Goal: Transaction & Acquisition: Purchase product/service

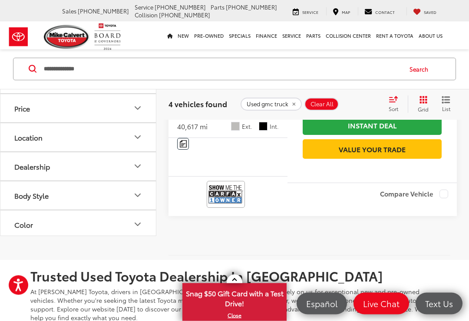
scroll to position [974, 0]
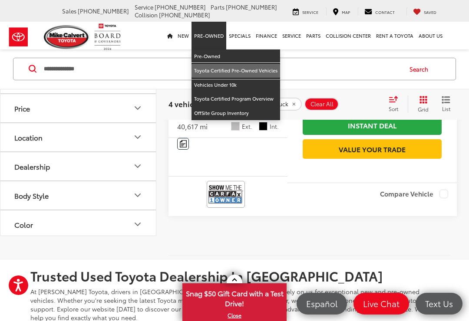
click at [252, 71] on link "Toyota Certified Pre-Owned Vehicles" at bounding box center [235, 71] width 89 height 14
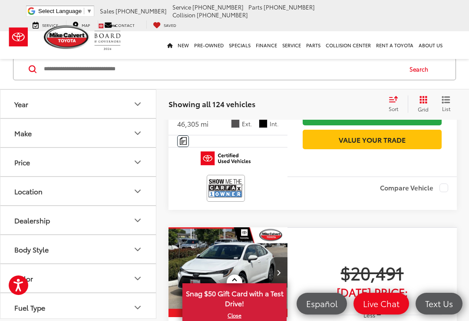
scroll to position [460, 0]
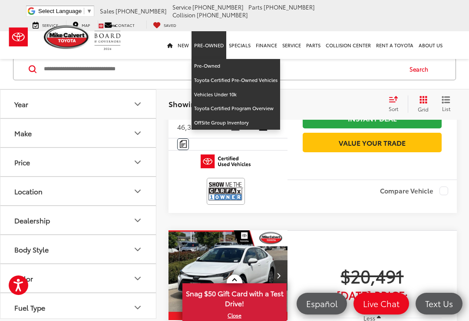
click at [211, 34] on link "Pre-Owned" at bounding box center [208, 45] width 35 height 28
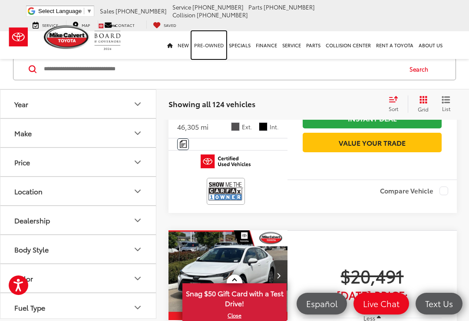
click at [212, 35] on link "Pre-Owned" at bounding box center [208, 45] width 35 height 28
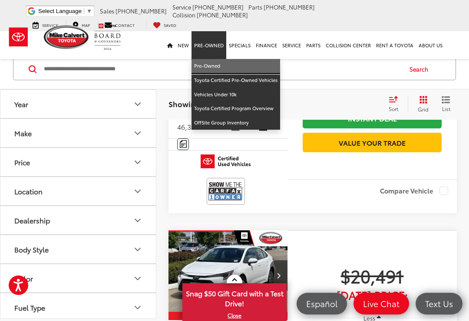
click at [211, 59] on link "Pre-Owned" at bounding box center [235, 66] width 89 height 14
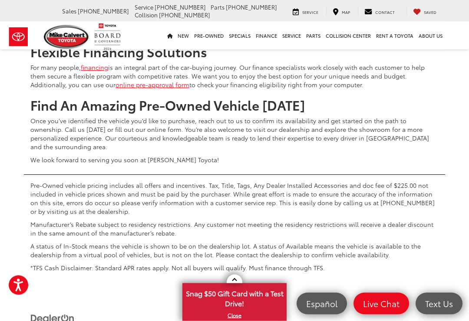
scroll to position [3355, 0]
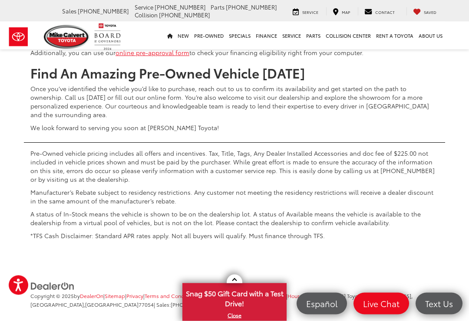
scroll to position [3414, 0]
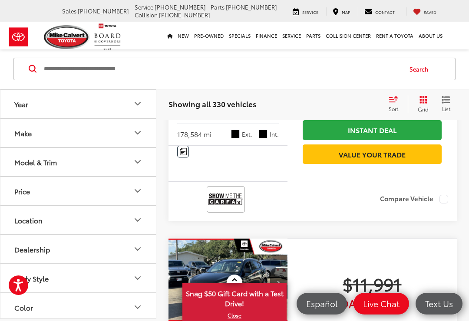
scroll to position [58, 0]
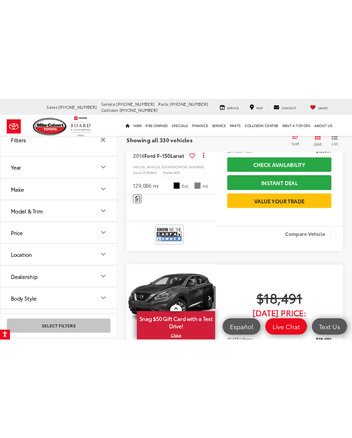
scroll to position [379, 0]
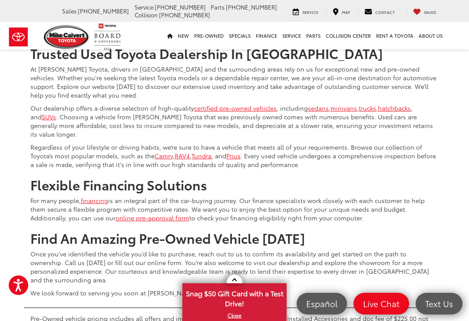
click at [321, 20] on link "6" at bounding box center [327, 12] width 13 height 16
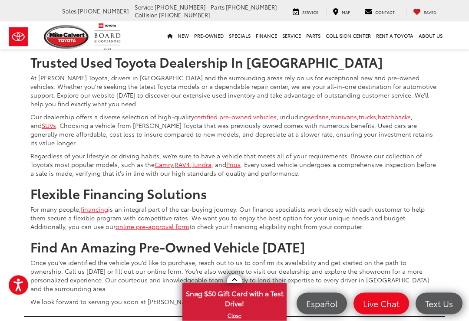
scroll to position [2838, 0]
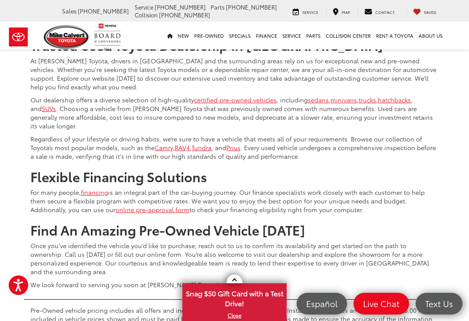
click at [321, 11] on link "7" at bounding box center [327, 4] width 13 height 16
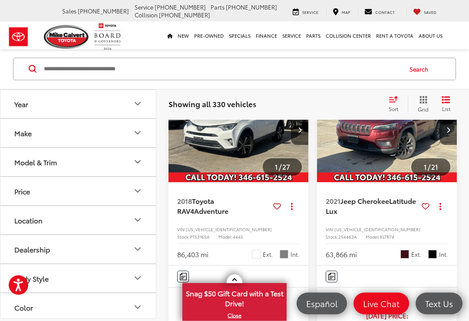
scroll to position [58, 0]
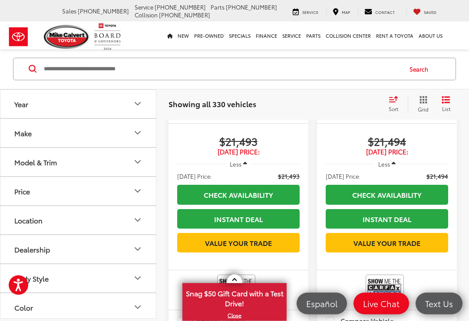
scroll to position [1157, 0]
